Goal: Information Seeking & Learning: Learn about a topic

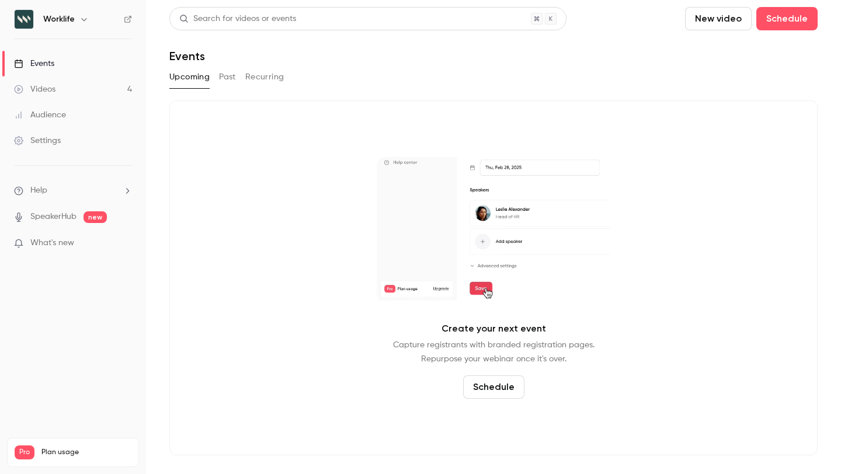
click at [57, 67] on link "Events" at bounding box center [73, 64] width 146 height 26
click at [219, 73] on button "Past" at bounding box center [227, 77] width 17 height 19
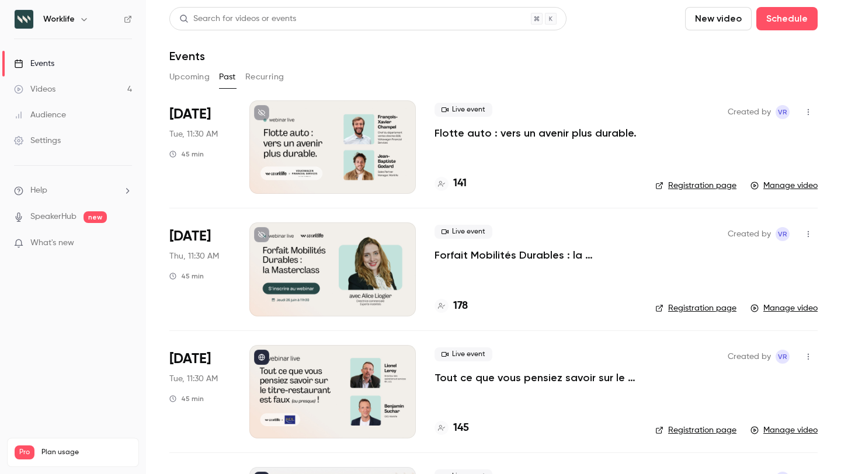
click at [466, 138] on p "Flotte auto : vers un avenir plus durable." at bounding box center [536, 133] width 202 height 14
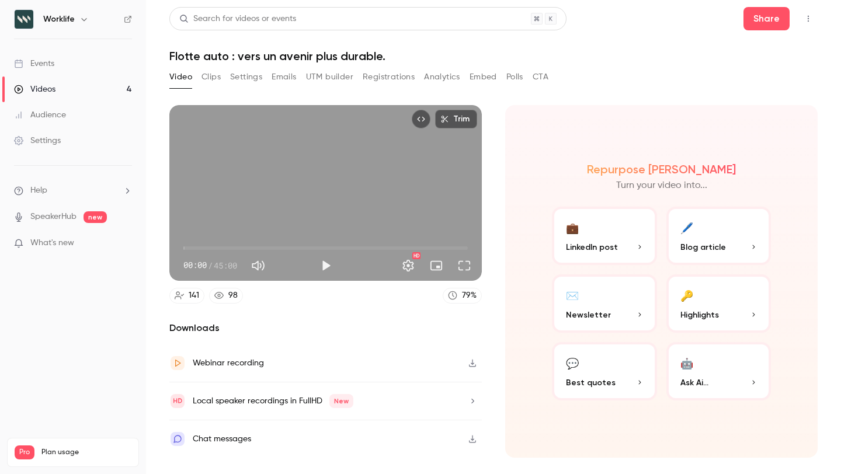
click at [396, 79] on button "Registrations" at bounding box center [389, 77] width 52 height 19
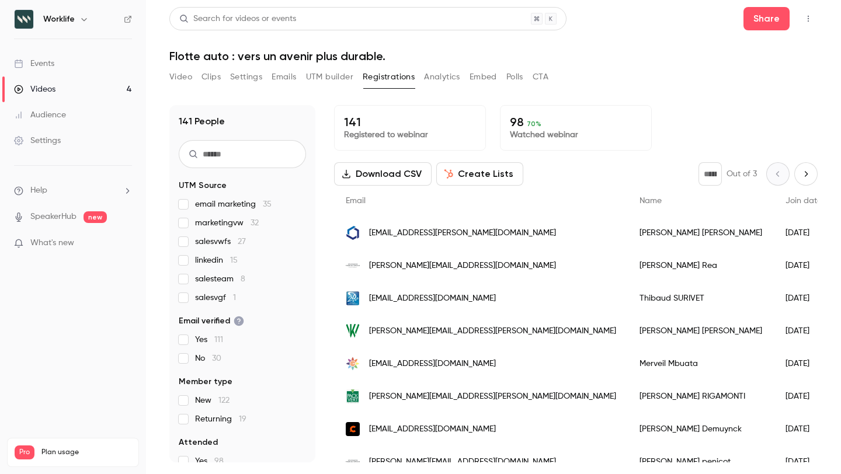
click at [245, 150] on input "text" at bounding box center [242, 154] width 127 height 28
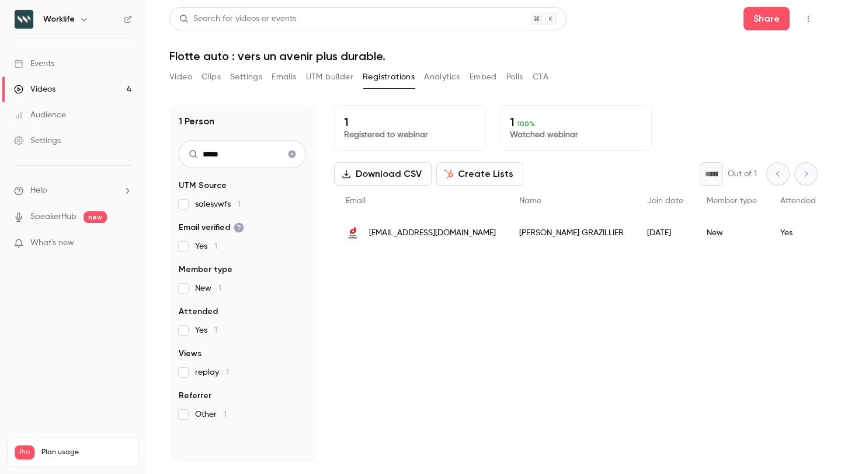
type input "*****"
